Goal: Transaction & Acquisition: Purchase product/service

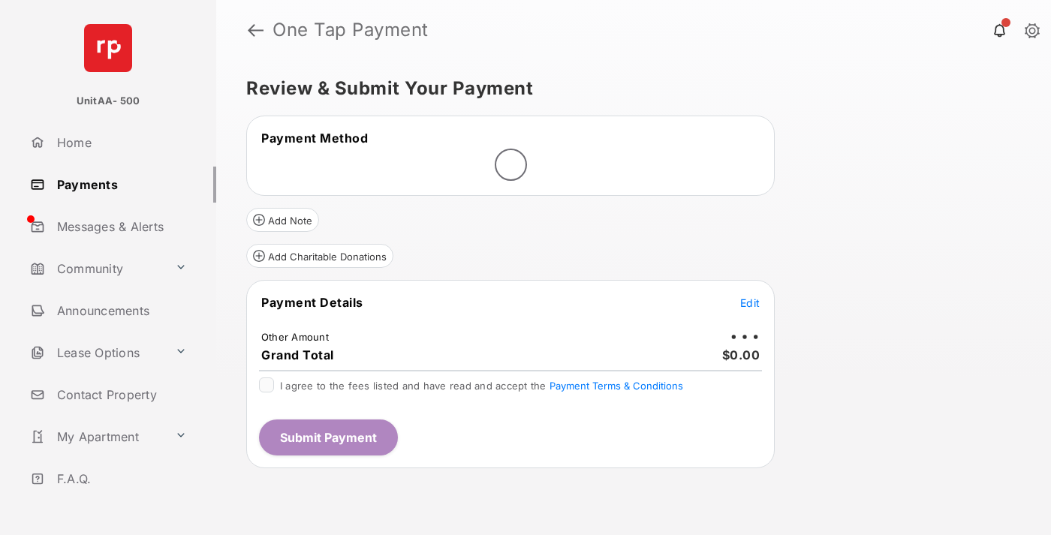
click at [750, 302] on span "Edit" at bounding box center [750, 302] width 20 height 13
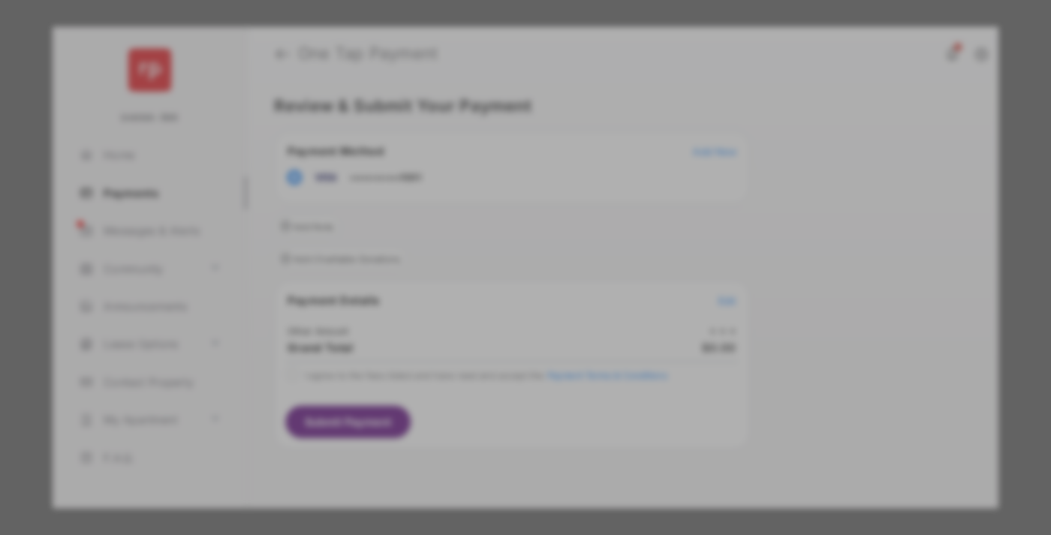
click at [498, 254] on div "Other Amount" at bounding box center [497, 254] width 243 height 26
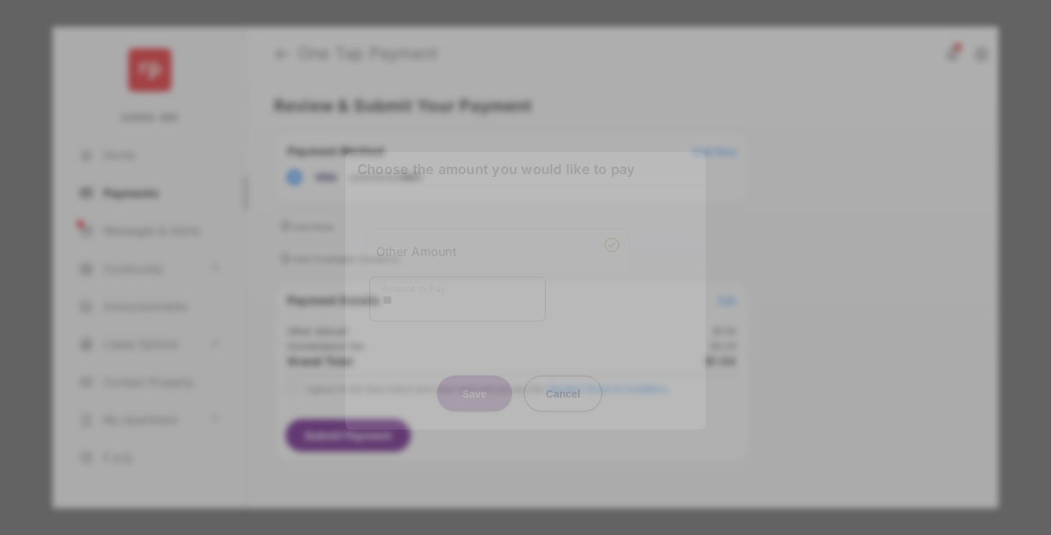
type input "**"
click at [474, 387] on button "Save" at bounding box center [474, 393] width 75 height 36
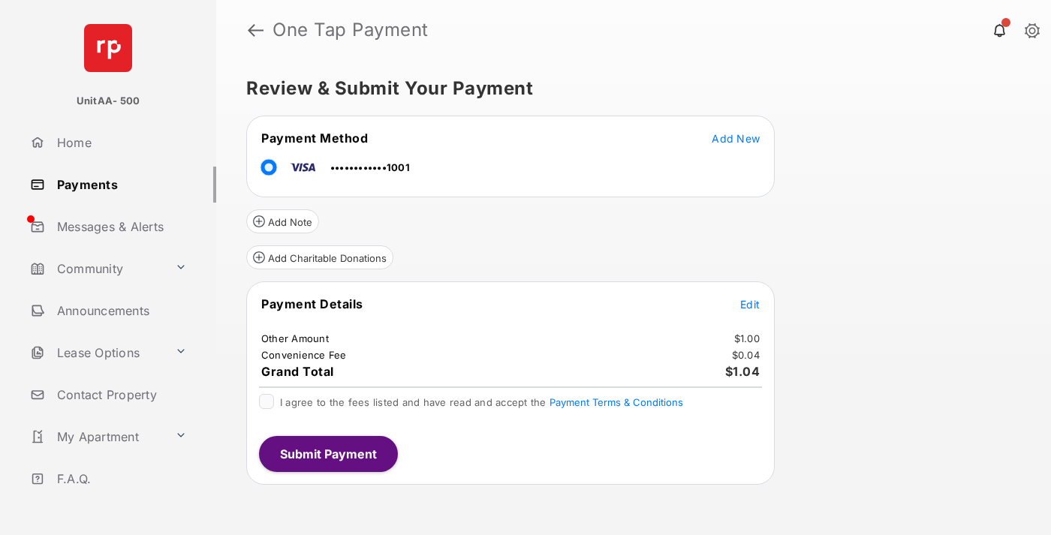
click at [750, 304] on span "Edit" at bounding box center [750, 304] width 20 height 13
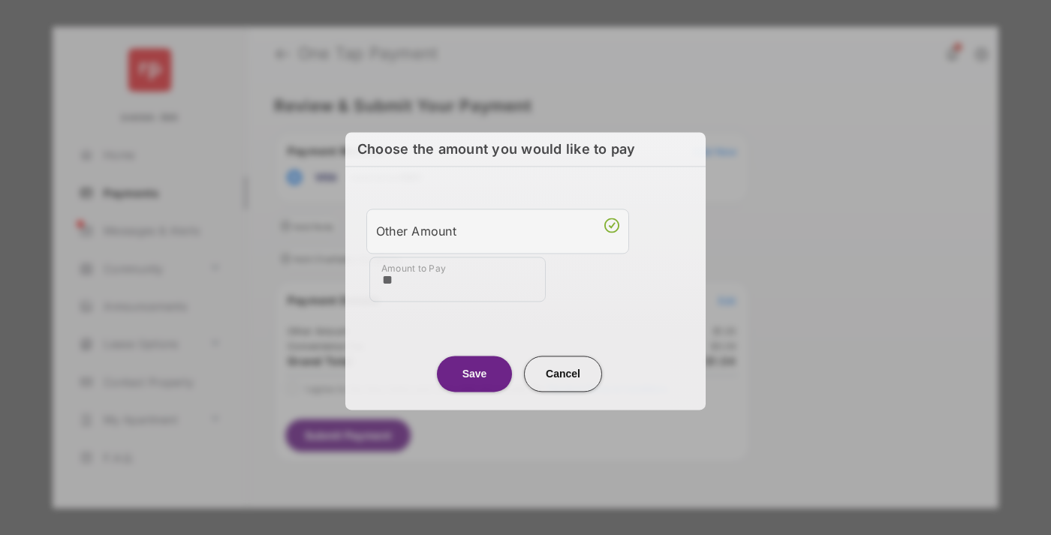
click at [474, 373] on button "Save" at bounding box center [474, 374] width 75 height 36
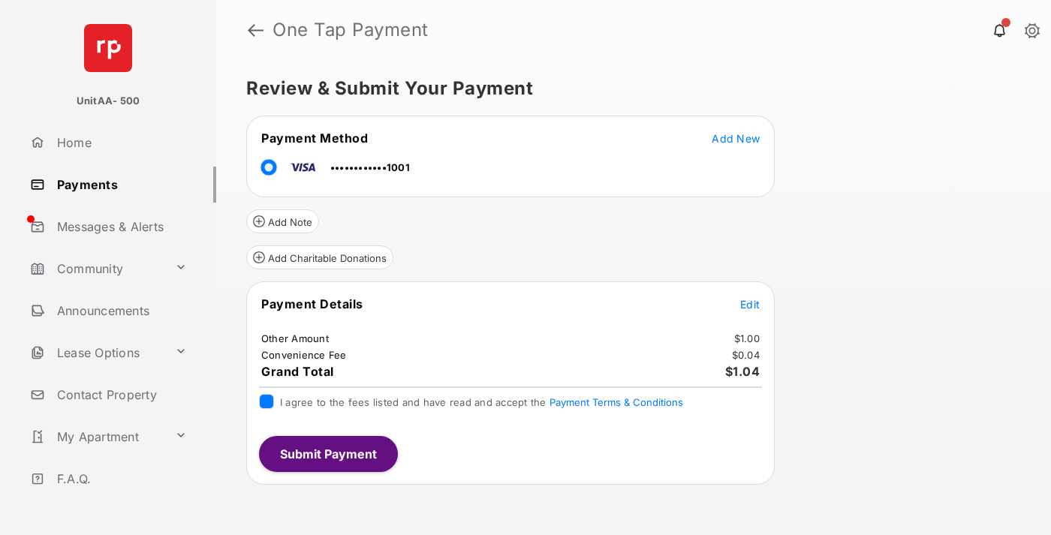
click at [327, 453] on button "Submit Payment" at bounding box center [328, 454] width 139 height 36
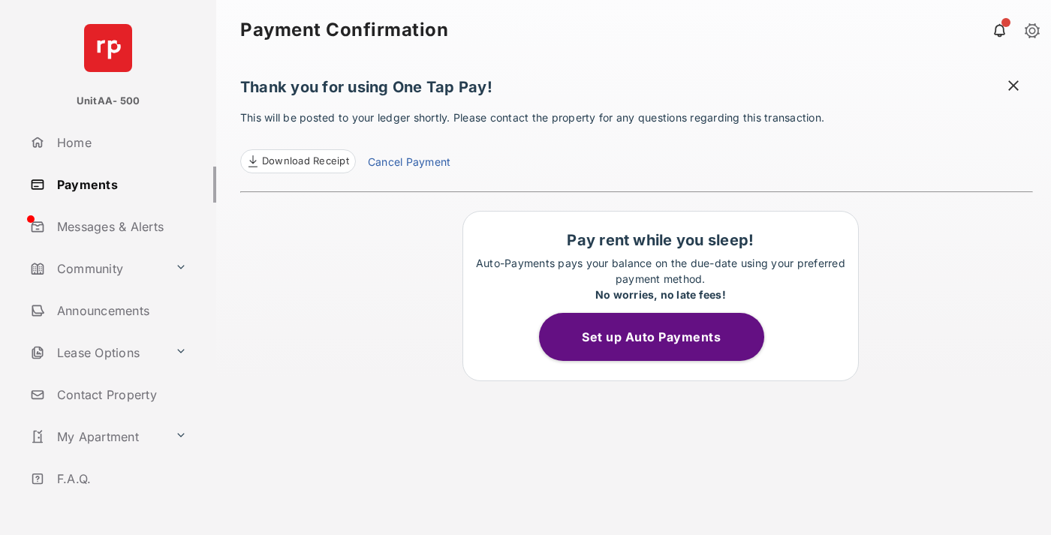
click at [117, 184] on link "Payments" at bounding box center [120, 185] width 192 height 36
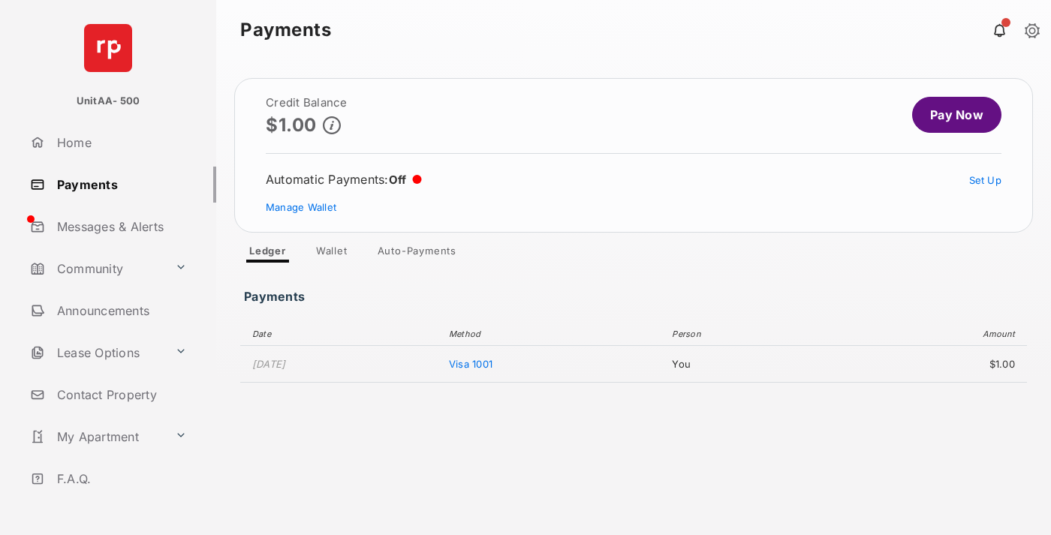
click at [950, 115] on link "Pay Now" at bounding box center [956, 115] width 89 height 36
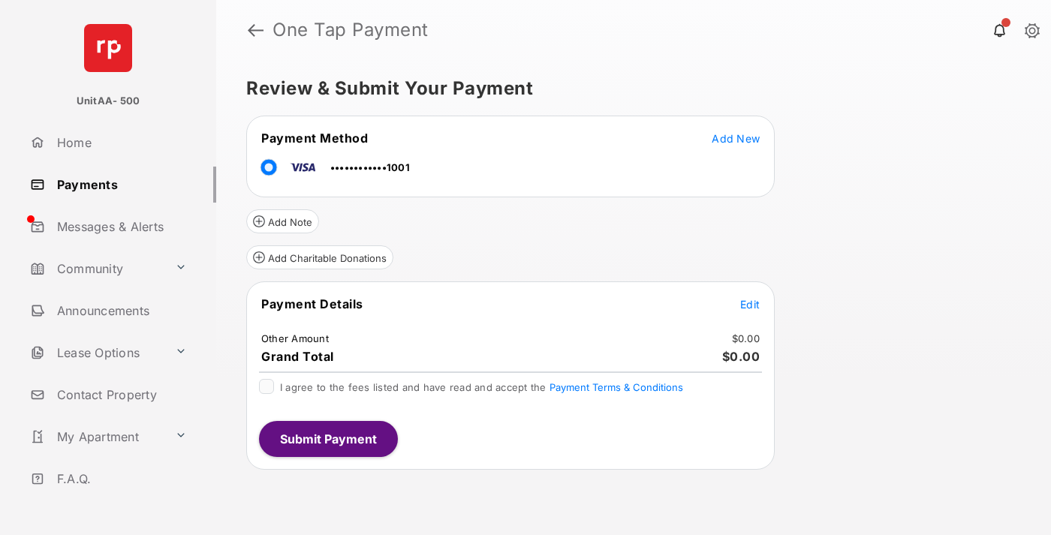
click at [750, 304] on span "Edit" at bounding box center [750, 304] width 20 height 13
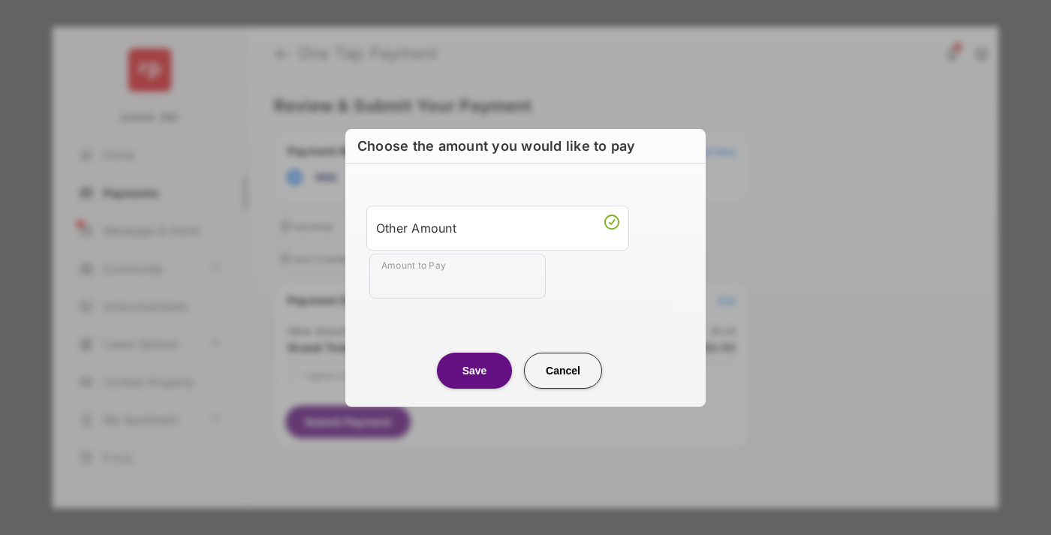
click at [498, 227] on div "Other Amount" at bounding box center [497, 228] width 243 height 26
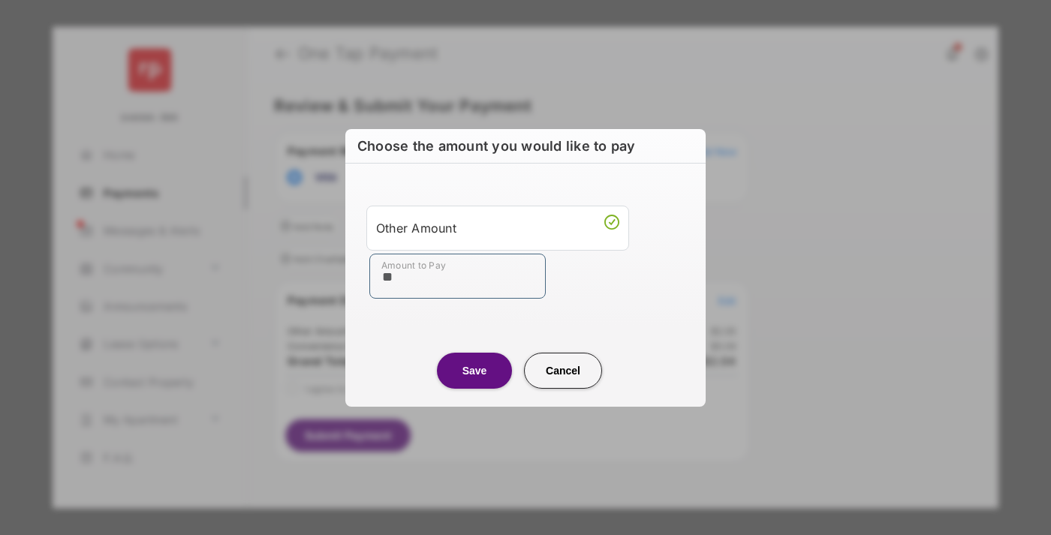
type input "**"
click at [474, 370] on button "Save" at bounding box center [474, 371] width 75 height 36
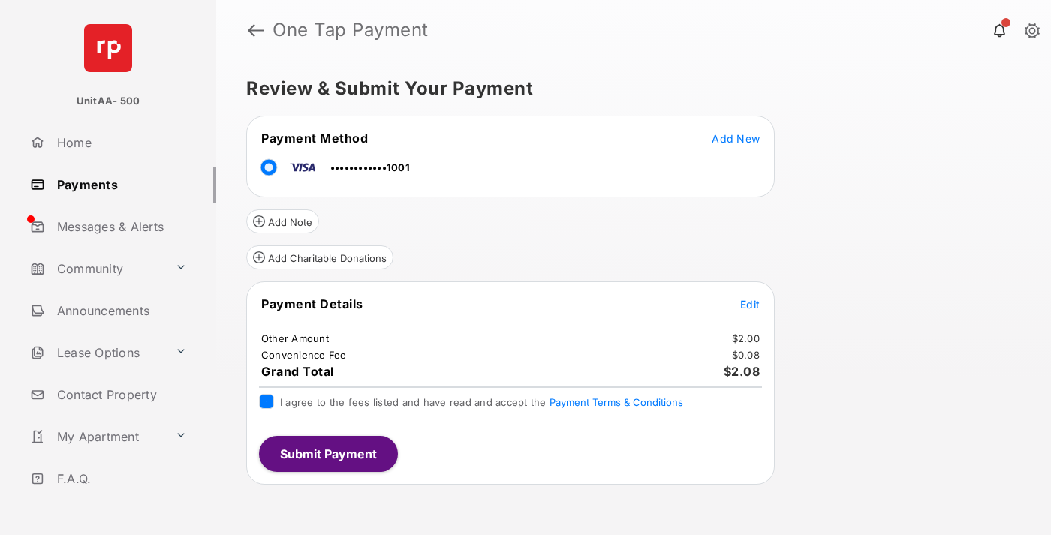
click at [327, 453] on button "Submit Payment" at bounding box center [328, 454] width 139 height 36
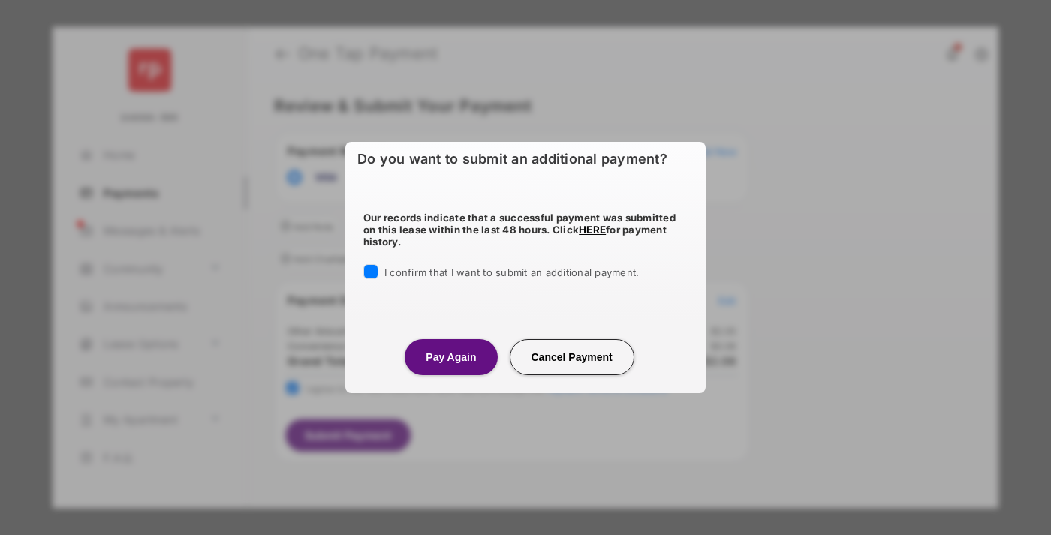
click at [450, 357] on button "Pay Again" at bounding box center [451, 357] width 92 height 36
